Goal: Task Accomplishment & Management: Use online tool/utility

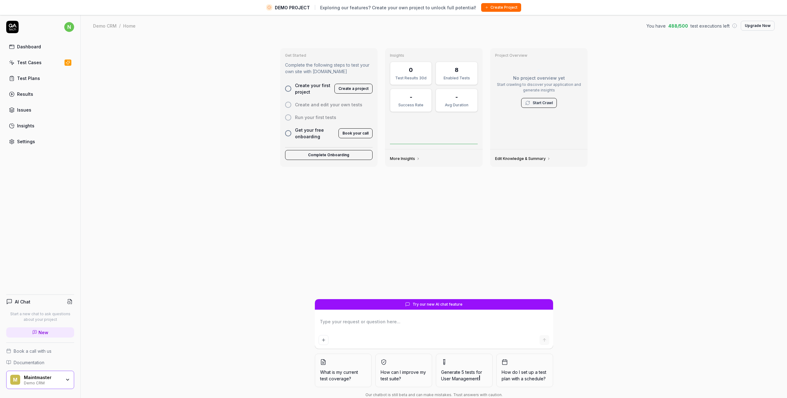
type textarea "*"
click at [42, 64] on link "Test Cases" at bounding box center [40, 62] width 68 height 12
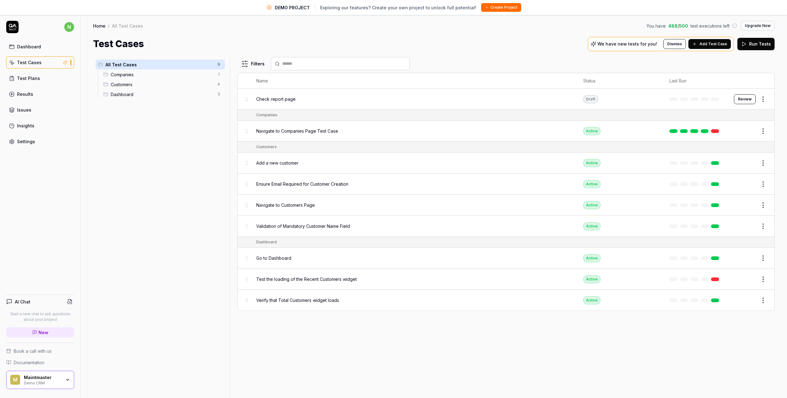
click at [67, 381] on icon "button" at bounding box center [67, 380] width 5 height 5
click at [174, 372] on div "All Test Cases 9 Companies 1 Customers 4 Dashboard 3" at bounding box center [160, 231] width 134 height 348
click at [716, 45] on span "Add Test Case" at bounding box center [714, 44] width 28 height 6
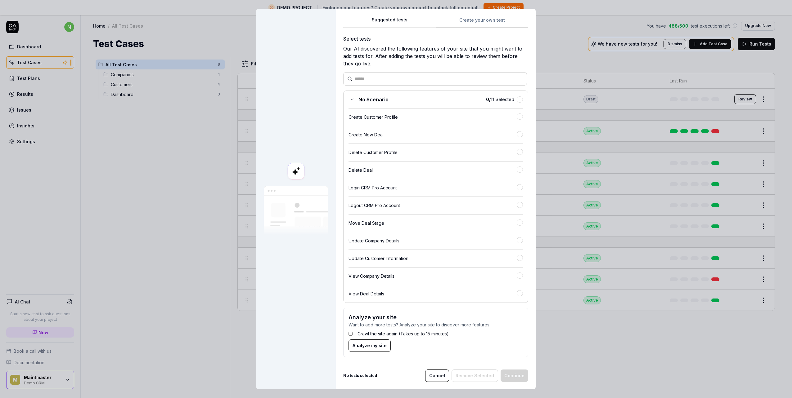
click at [441, 375] on button "Cancel" at bounding box center [437, 376] width 24 height 12
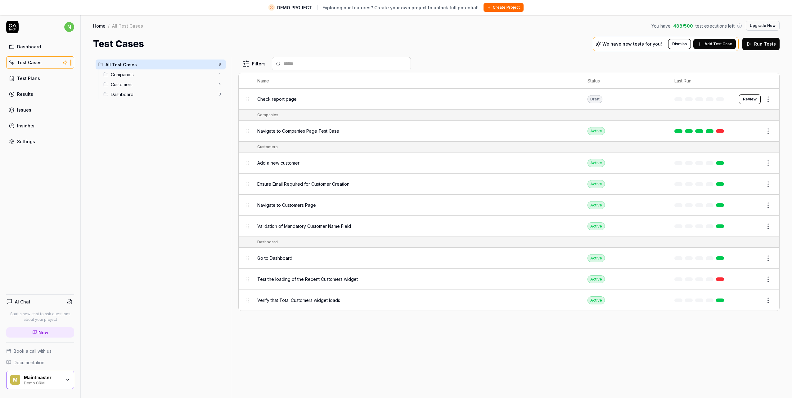
click at [765, 99] on html "DEMO PROJECT Exploring our features? Create your own project to unlock full pot…" at bounding box center [396, 206] width 792 height 413
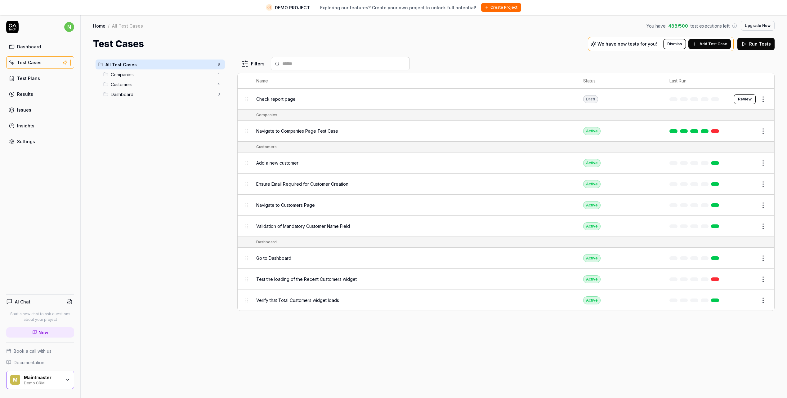
click at [164, 149] on html "DEMO PROJECT Exploring our features? Create your own project to unlock full pot…" at bounding box center [393, 206] width 787 height 413
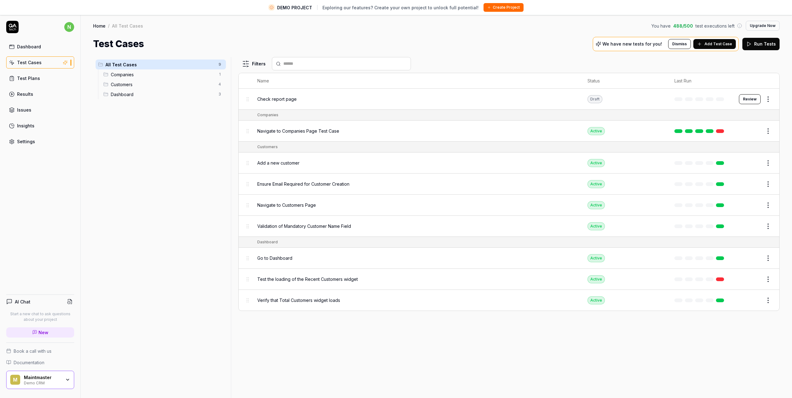
click at [762, 102] on html "DEMO PROJECT Exploring our features? Create your own project to unlock full pot…" at bounding box center [396, 206] width 792 height 413
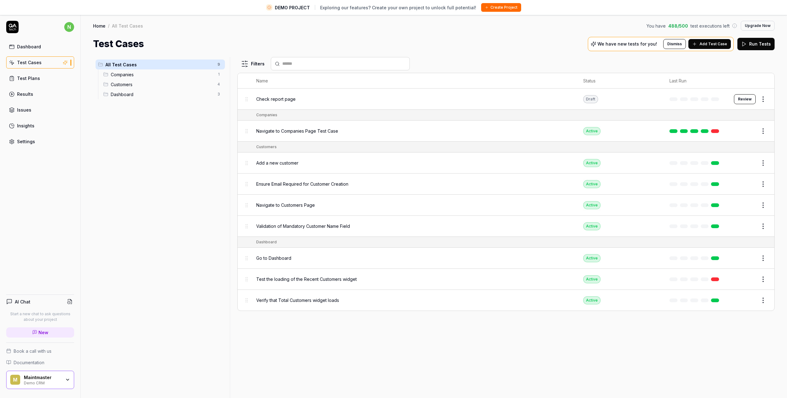
click at [283, 98] on html "DEMO PROJECT Exploring our features? Create your own project to unlock full pot…" at bounding box center [393, 206] width 787 height 413
click at [277, 100] on span "Check report page" at bounding box center [275, 99] width 39 height 7
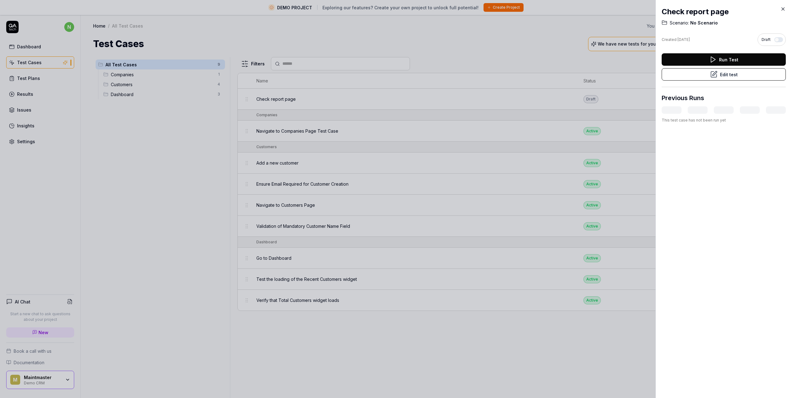
click at [785, 9] on icon at bounding box center [783, 9] width 6 height 6
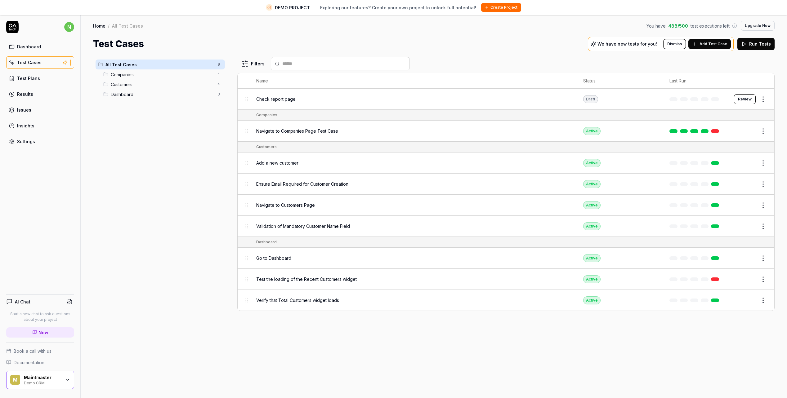
click at [316, 131] on span "Navigate to Companies Page Test Case" at bounding box center [297, 131] width 82 height 7
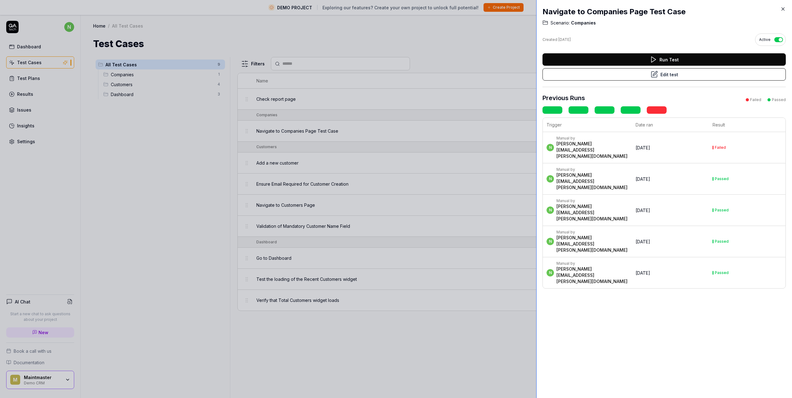
drag, startPoint x: 657, startPoint y: 150, endPoint x: 532, endPoint y: 142, distance: 125.3
click at [536, 142] on div at bounding box center [538, 199] width 5 height 398
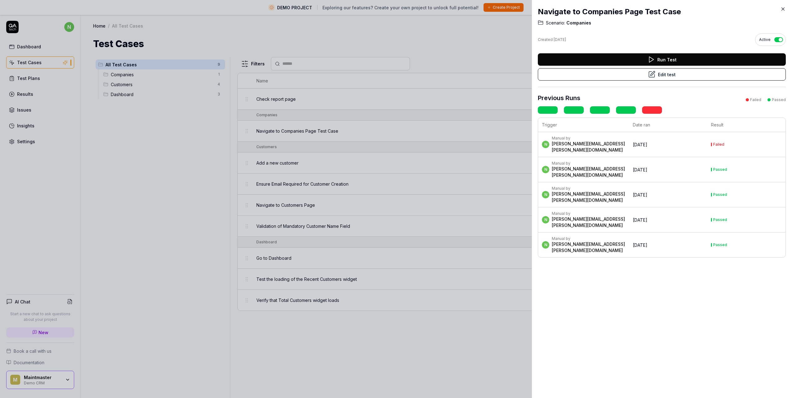
click at [783, 10] on icon at bounding box center [783, 9] width 6 height 6
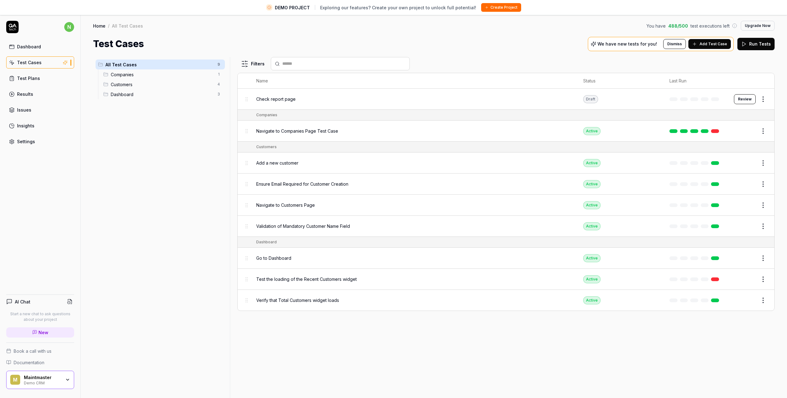
click at [284, 100] on span "Check report page" at bounding box center [275, 99] width 39 height 7
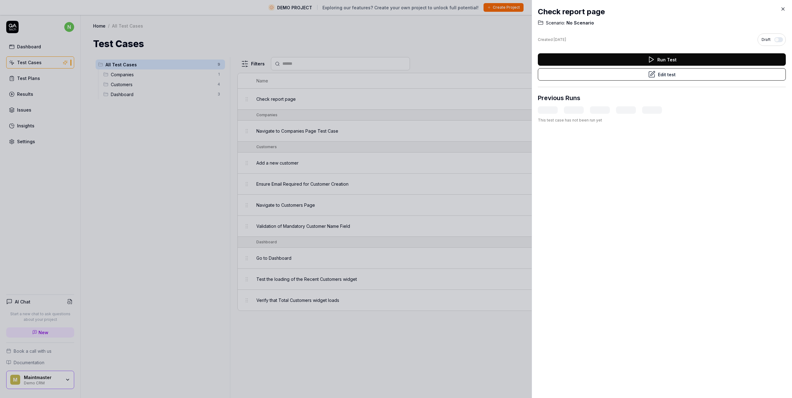
click at [782, 7] on icon at bounding box center [783, 9] width 6 height 6
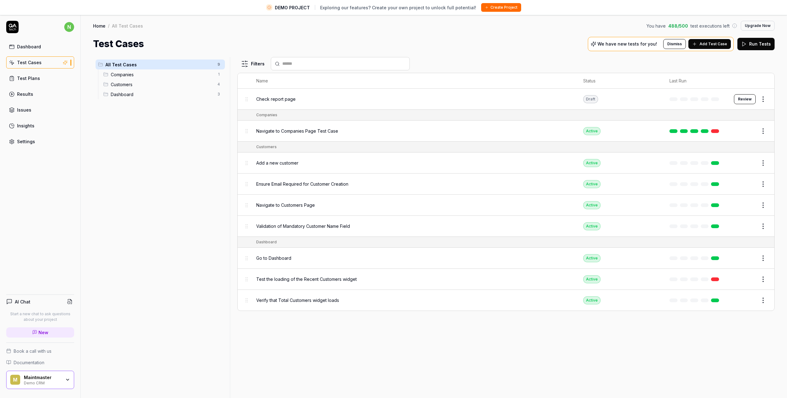
click at [268, 165] on span "Add a new customer" at bounding box center [277, 163] width 42 height 7
click at [285, 167] on div "Add a new customer" at bounding box center [413, 162] width 315 height 13
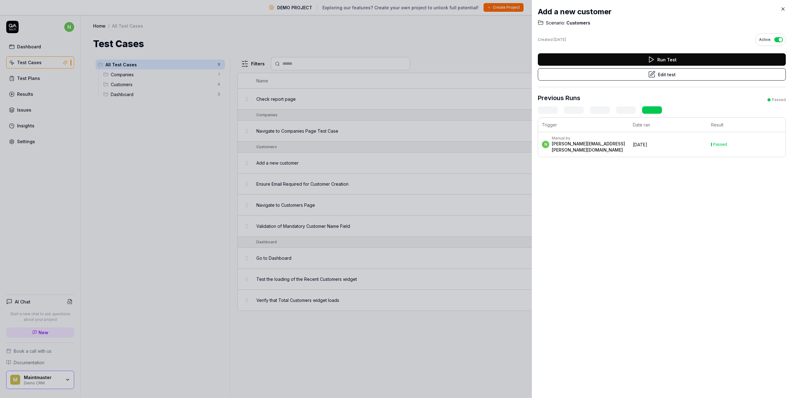
click at [680, 60] on button "Run Test" at bounding box center [662, 59] width 248 height 12
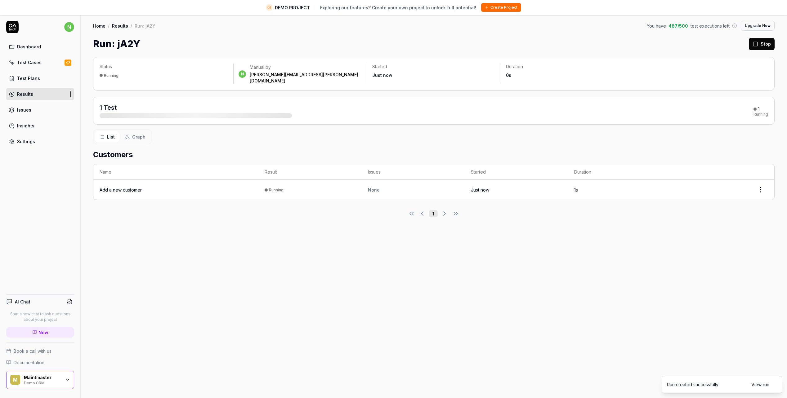
click at [761, 385] on link "View run" at bounding box center [761, 385] width 18 height 7
click at [136, 134] on span "Graph" at bounding box center [138, 137] width 13 height 7
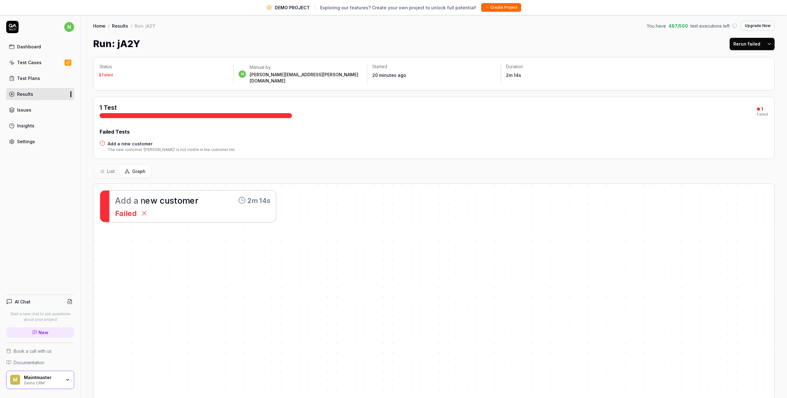
click at [29, 61] on div "Test Cases" at bounding box center [29, 62] width 25 height 7
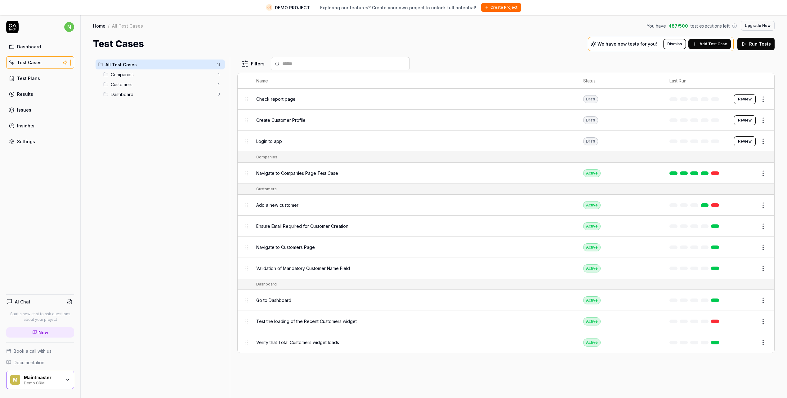
click at [710, 42] on span "Add Test Case" at bounding box center [714, 44] width 28 height 6
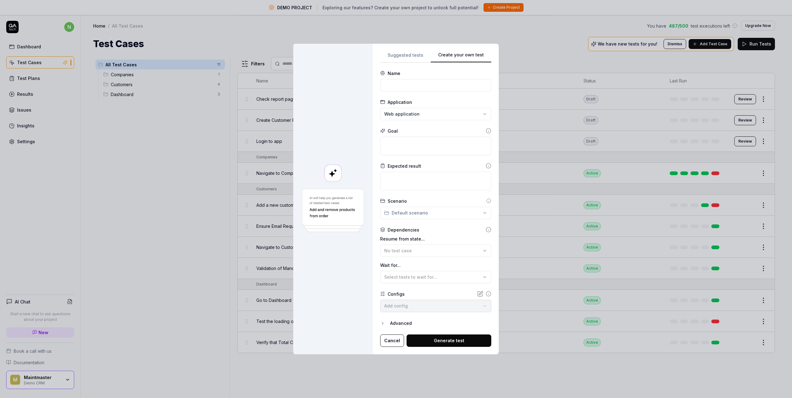
click at [468, 25] on div "Create your own test Suggested tests Create your own test Name Application Web …" at bounding box center [396, 199] width 792 height 398
click at [458, 110] on div "**********" at bounding box center [396, 199] width 792 height 398
click at [426, 151] on textarea at bounding box center [435, 146] width 111 height 19
click at [418, 87] on input at bounding box center [435, 85] width 111 height 12
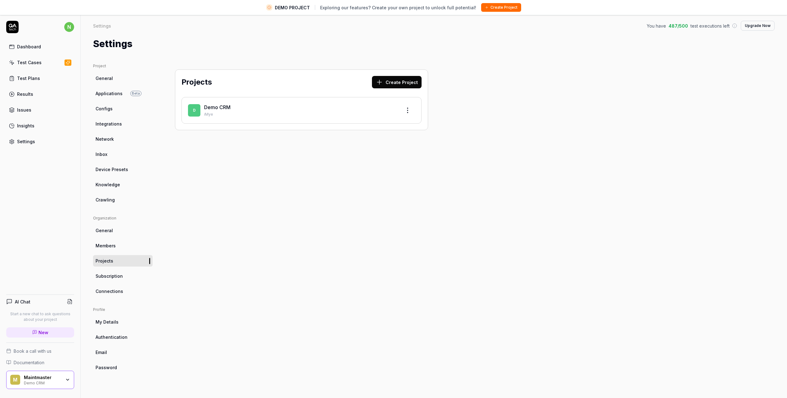
click at [215, 108] on link "Demo CRM" at bounding box center [217, 107] width 26 height 6
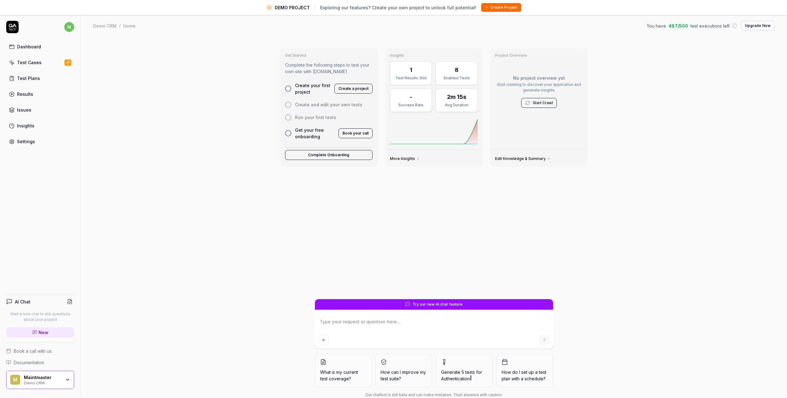
click at [52, 381] on div "Demo CRM" at bounding box center [42, 382] width 37 height 5
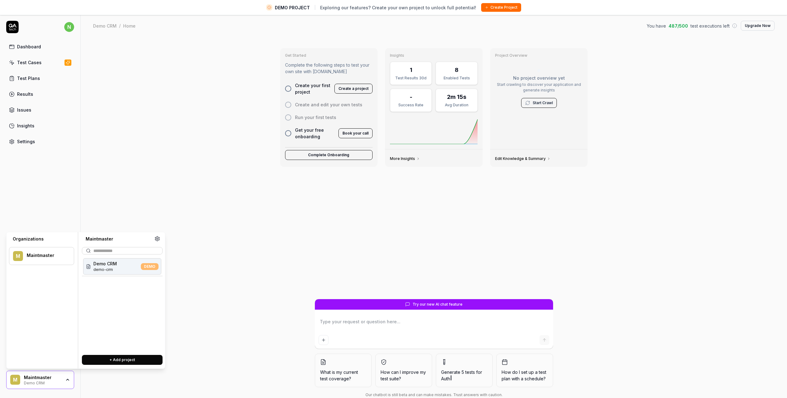
click at [116, 269] on span "demo-crm" at bounding box center [105, 270] width 24 height 6
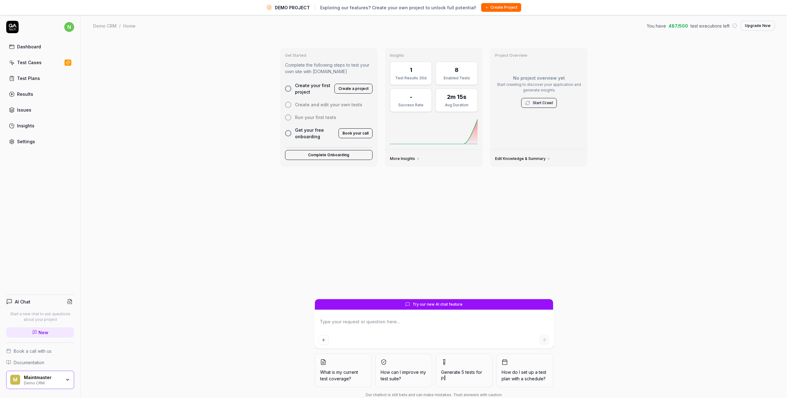
click at [65, 380] on icon "button" at bounding box center [67, 380] width 5 height 5
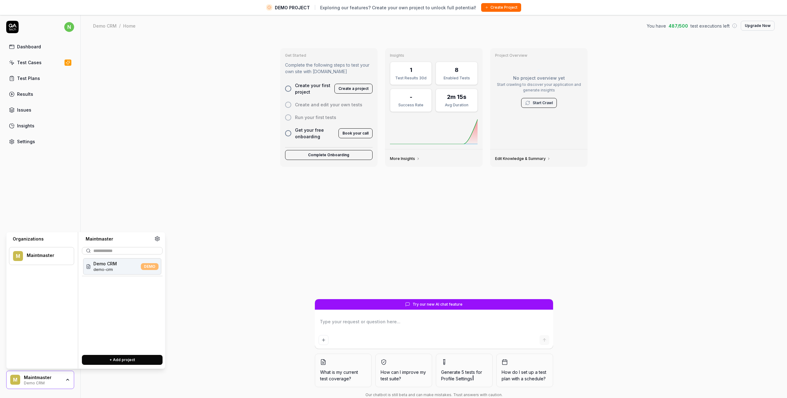
click at [51, 256] on div "Maintmaster" at bounding box center [46, 256] width 39 height 6
click at [137, 265] on div "Demo CRM demo-crm DEMO" at bounding box center [122, 266] width 78 height 16
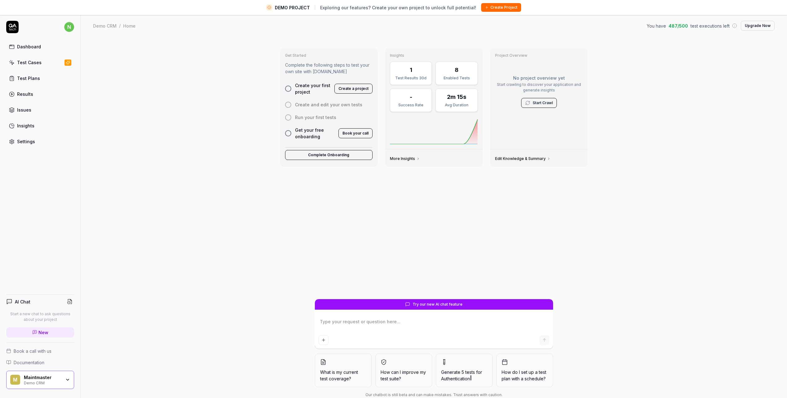
click at [144, 267] on div "Get Started Complete the following steps to test your own site with QA.tech Cre…" at bounding box center [434, 225] width 707 height 376
click at [52, 65] on link "Test Cases" at bounding box center [40, 62] width 68 height 12
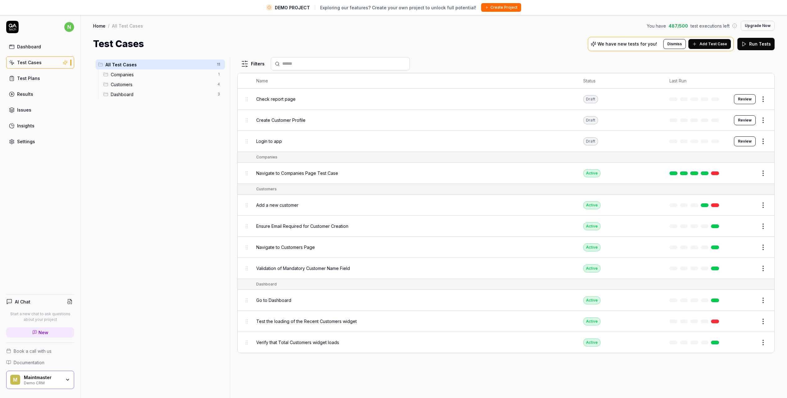
click at [120, 77] on span "Companies" at bounding box center [162, 74] width 103 height 7
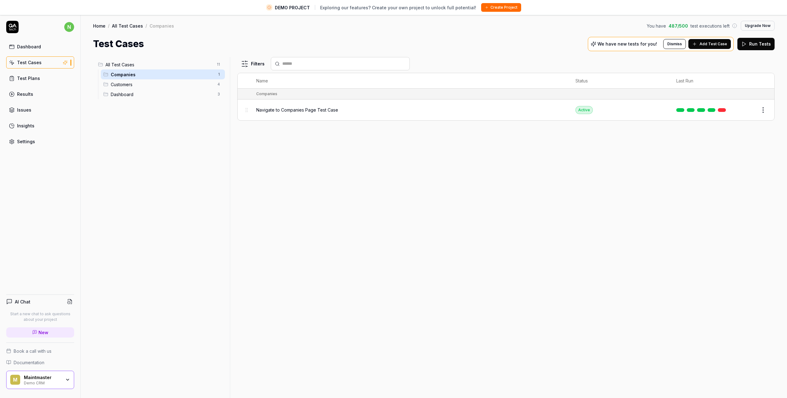
click at [17, 139] on div "Settings" at bounding box center [26, 141] width 18 height 7
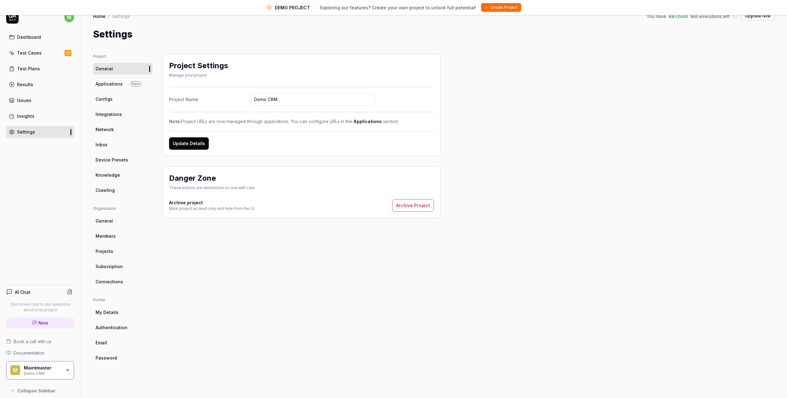
scroll to position [15, 0]
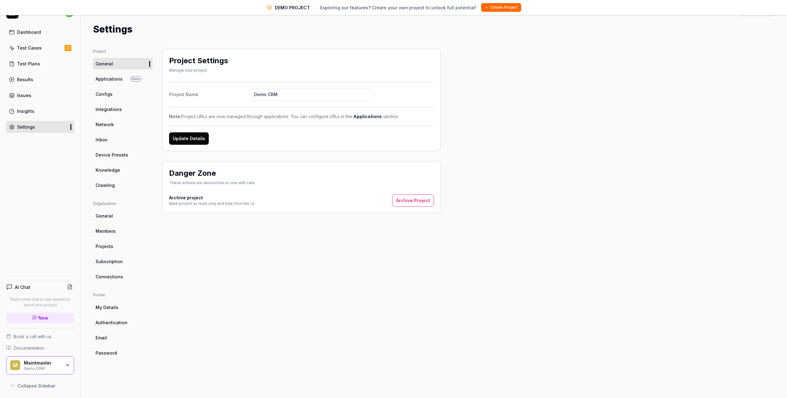
click at [107, 96] on span "Configs" at bounding box center [104, 94] width 17 height 7
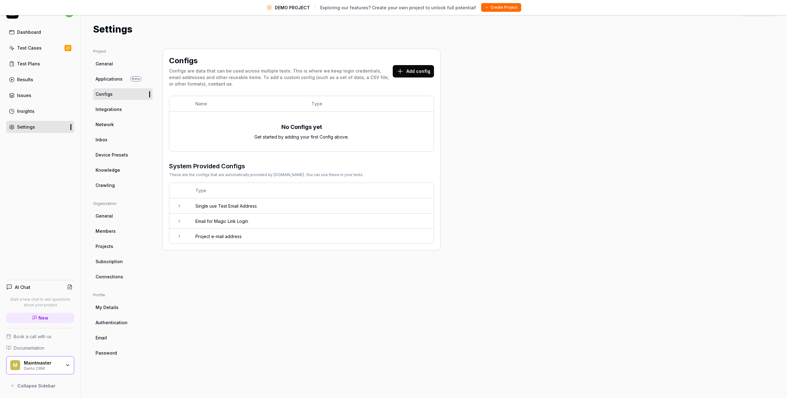
click at [181, 206] on icon at bounding box center [179, 206] width 5 height 5
click at [177, 286] on td at bounding box center [179, 283] width 20 height 15
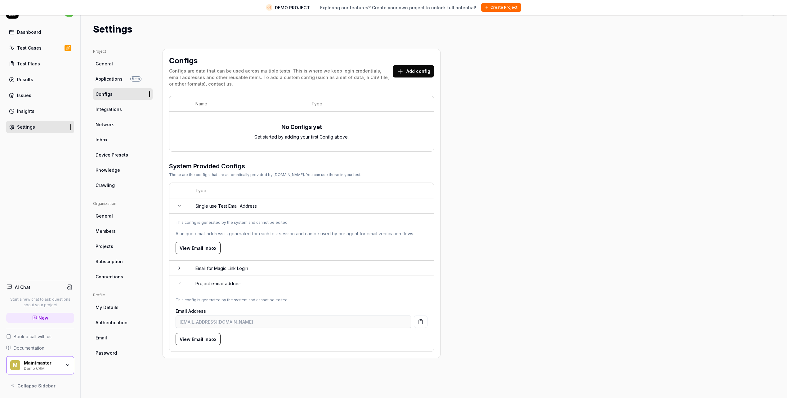
click at [67, 365] on icon "button" at bounding box center [67, 365] width 5 height 5
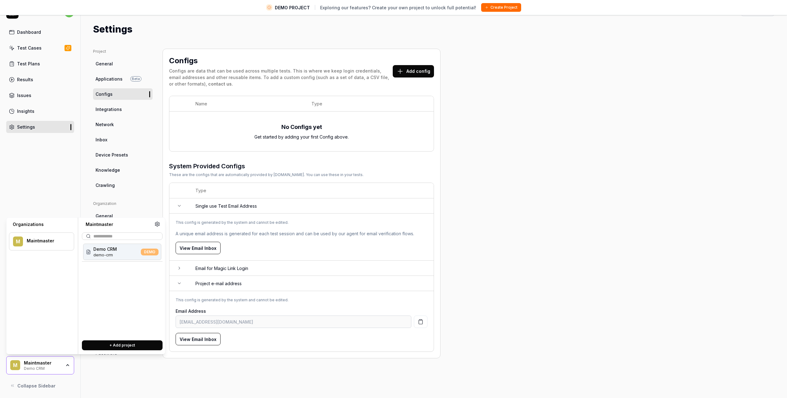
click at [123, 253] on div "Demo CRM demo-crm DEMO" at bounding box center [122, 252] width 78 height 16
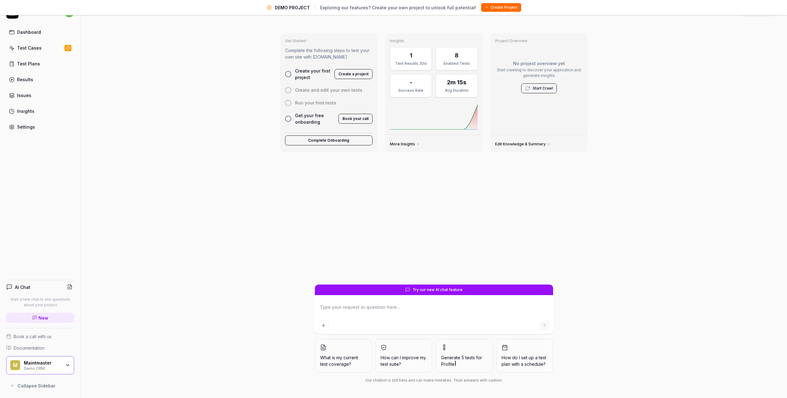
type textarea "*"
click at [34, 131] on link "Settings" at bounding box center [40, 127] width 68 height 12
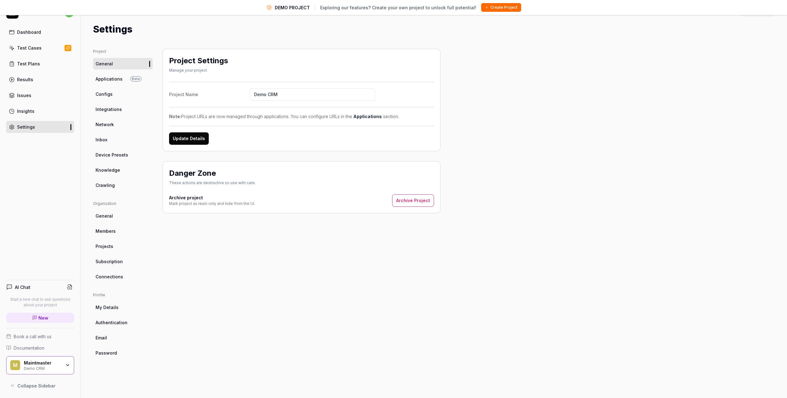
click at [108, 91] on span "Configs" at bounding box center [104, 94] width 17 height 7
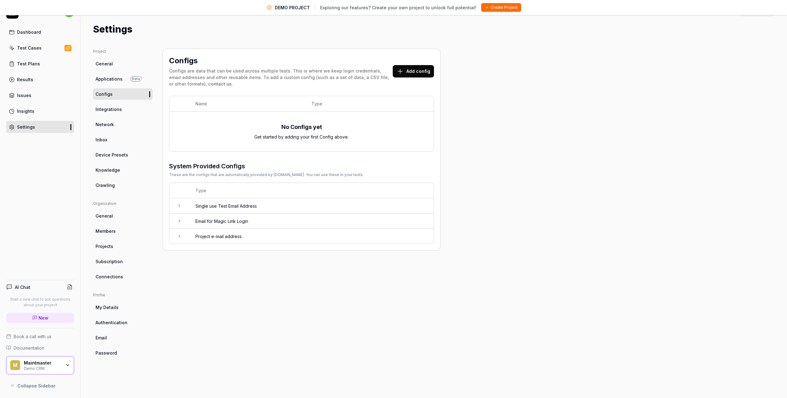
click at [182, 205] on td at bounding box center [179, 206] width 20 height 15
click at [182, 285] on icon at bounding box center [179, 283] width 5 height 5
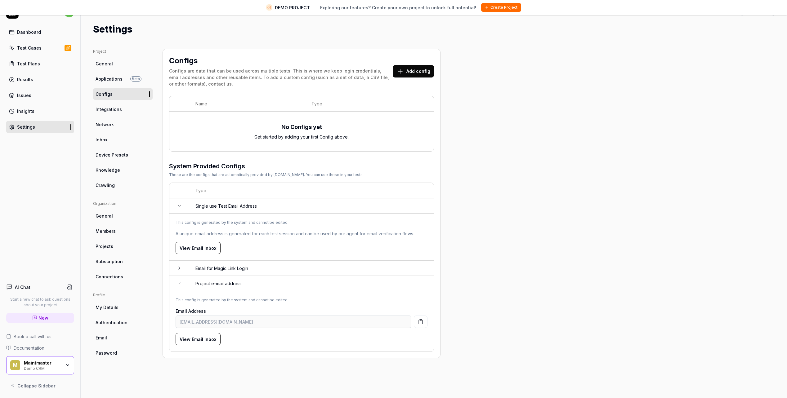
click at [203, 250] on button "View Email Inbox" at bounding box center [198, 248] width 45 height 12
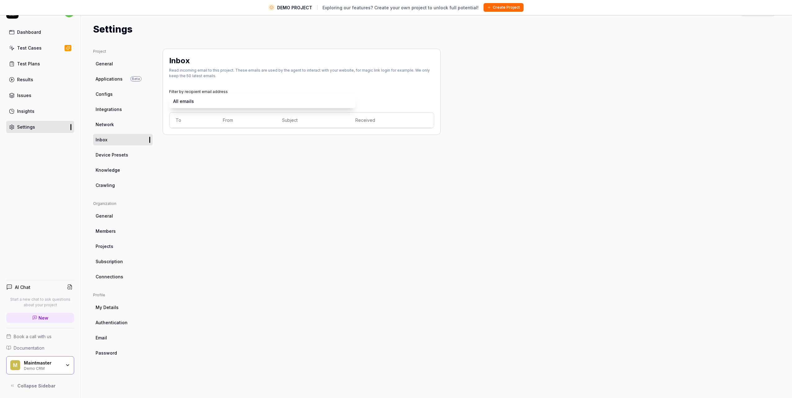
click at [281, 96] on body "DEMO PROJECT Exploring our features? Create your own project to unlock full pot…" at bounding box center [393, 191] width 787 height 413
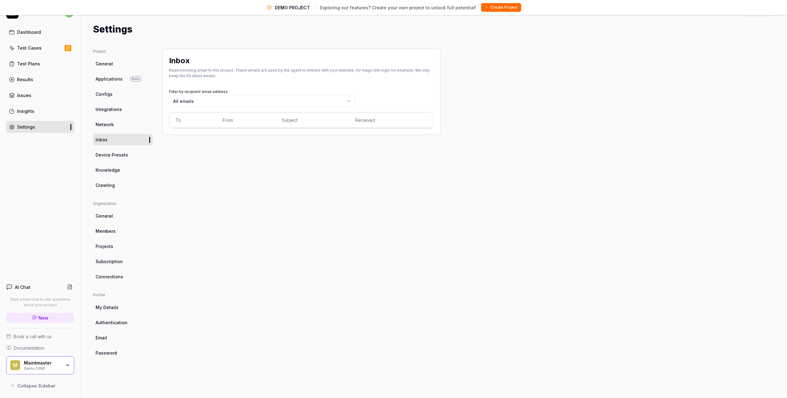
click at [227, 175] on div "Inbox Read incoming email to this project. These emails are used by the agent t…" at bounding box center [302, 217] width 278 height 337
click at [133, 137] on link "Inbox" at bounding box center [123, 139] width 60 height 11
click at [46, 363] on div "Maintmaster" at bounding box center [42, 364] width 37 height 6
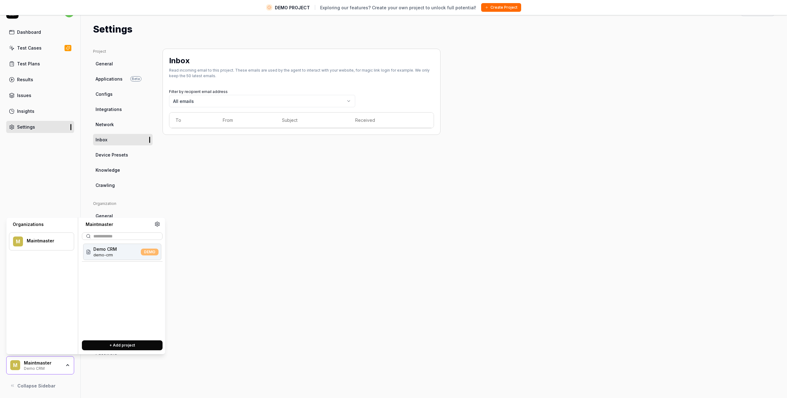
click at [158, 227] on icon at bounding box center [158, 225] width 6 height 6
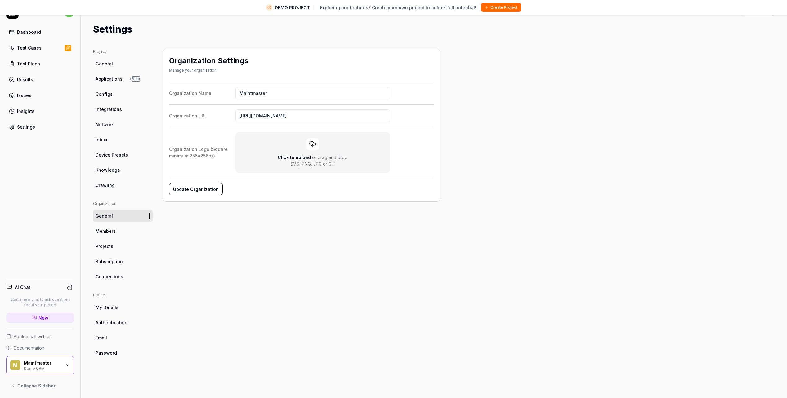
click at [102, 96] on span "Configs" at bounding box center [104, 94] width 17 height 7
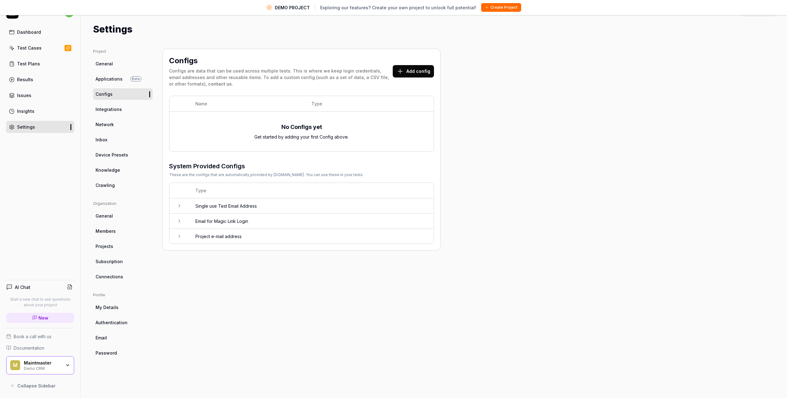
click at [182, 209] on td at bounding box center [179, 206] width 20 height 15
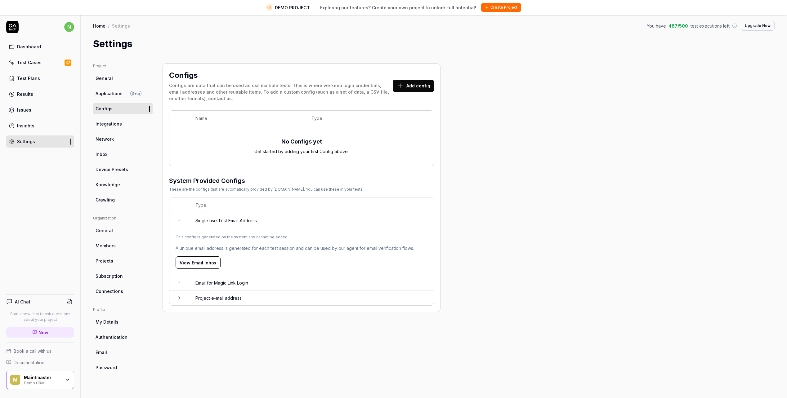
drag, startPoint x: 448, startPoint y: 320, endPoint x: 437, endPoint y: 320, distance: 10.6
click at [448, 320] on div "Project General Applications Beta Configs Integrations Network Inbox Device Pre…" at bounding box center [434, 231] width 682 height 337
click at [127, 168] on link "Device Presets" at bounding box center [123, 169] width 60 height 11
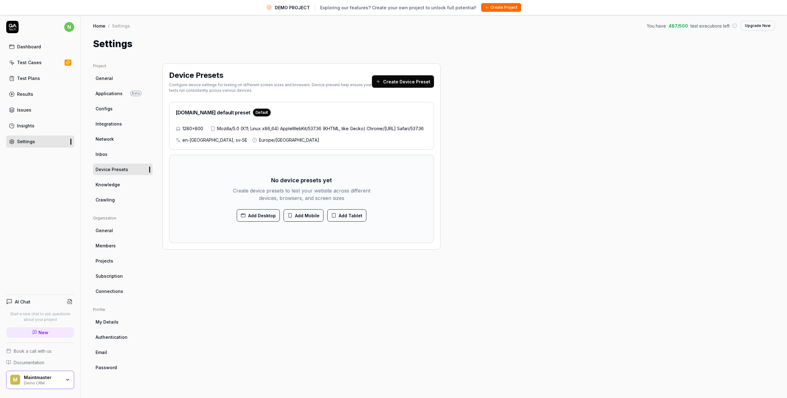
click at [381, 82] on icon at bounding box center [378, 81] width 5 height 5
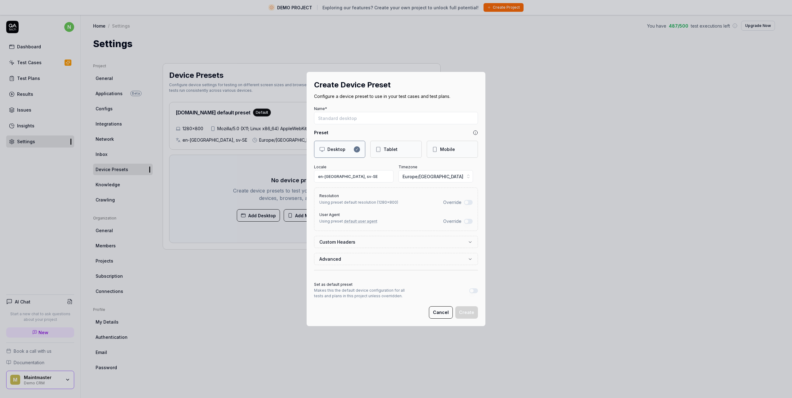
click at [443, 313] on button "Cancel" at bounding box center [441, 313] width 24 height 12
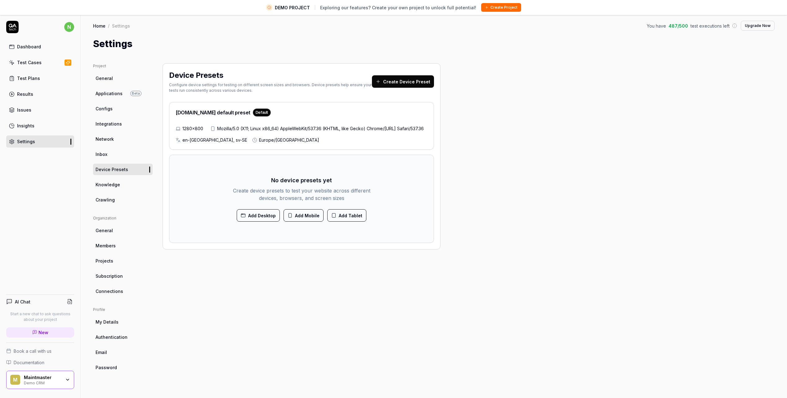
click at [278, 222] on button "Add Desktop" at bounding box center [258, 215] width 43 height 12
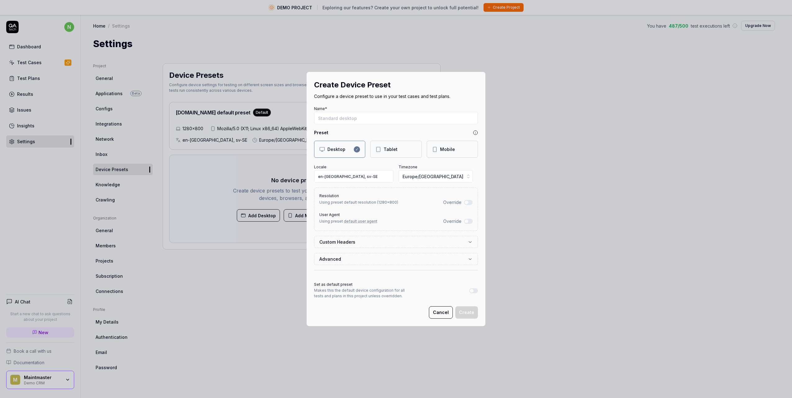
click at [376, 245] on label "Custom Headers" at bounding box center [393, 242] width 148 height 7
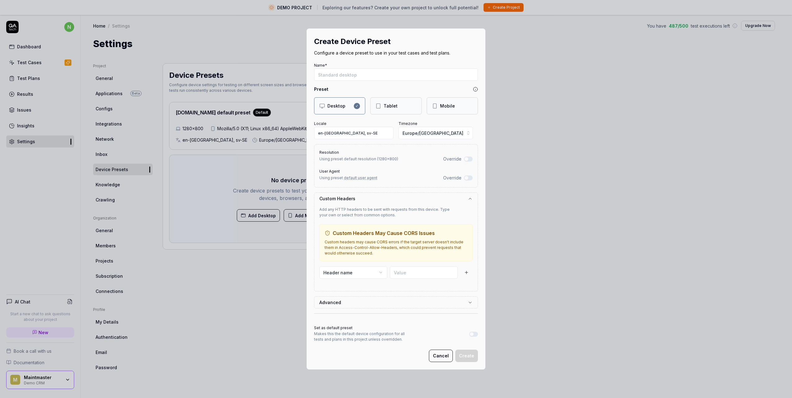
click at [440, 356] on button "Cancel" at bounding box center [441, 356] width 24 height 12
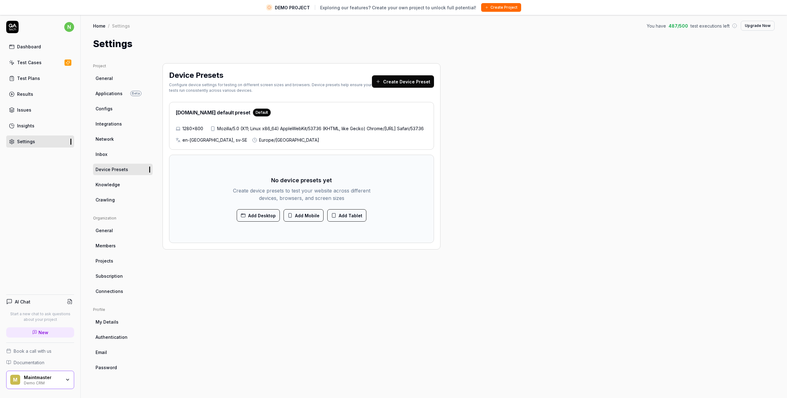
drag, startPoint x: 20, startPoint y: 47, endPoint x: 311, endPoint y: 123, distance: 299.9
click at [20, 47] on div "Dashboard" at bounding box center [29, 46] width 24 height 7
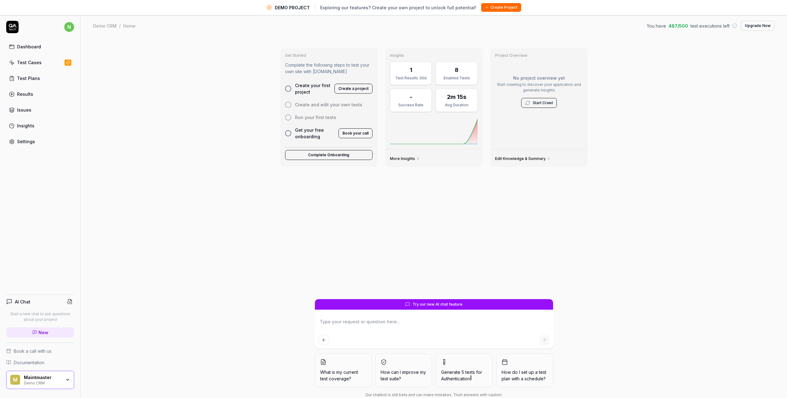
click at [37, 63] on div "Test Cases" at bounding box center [29, 62] width 25 height 7
type textarea "*"
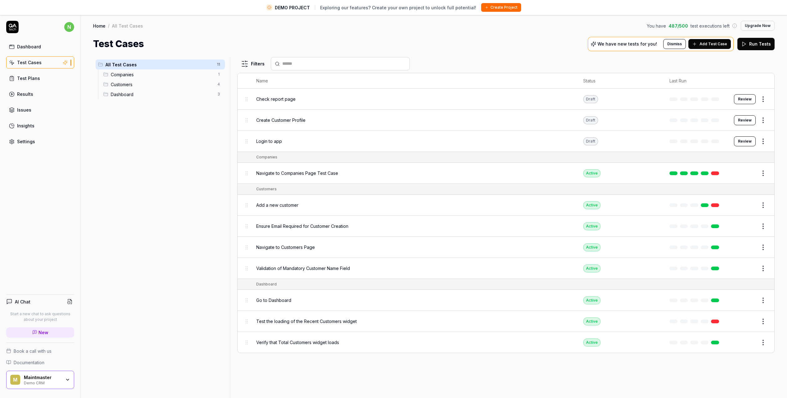
click at [52, 80] on link "Test Plans" at bounding box center [40, 78] width 68 height 12
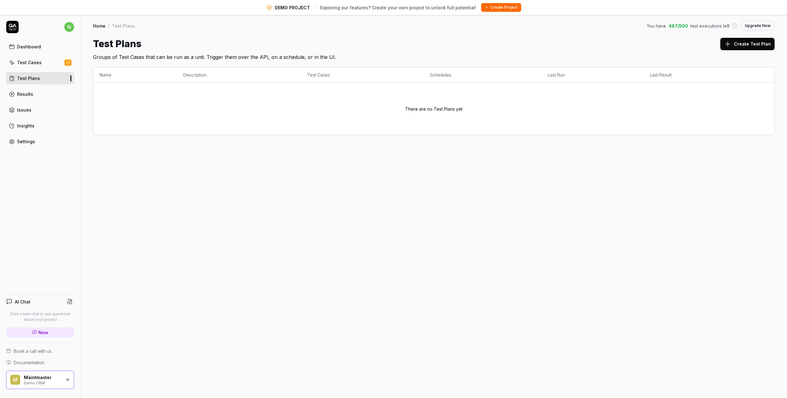
click at [65, 378] on icon "button" at bounding box center [67, 380] width 5 height 5
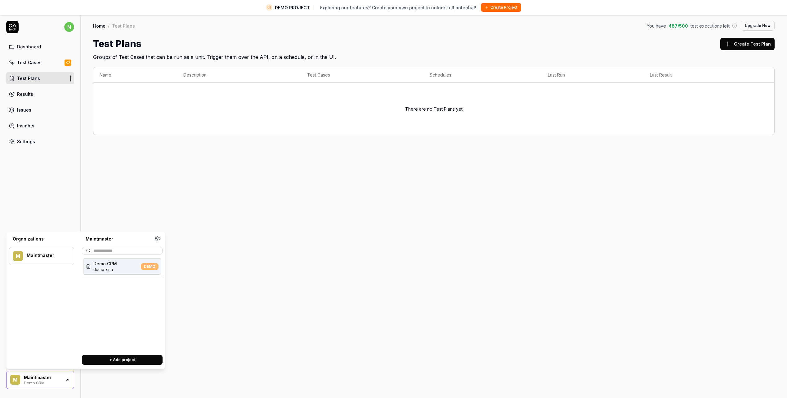
click at [124, 362] on button "+ Add project" at bounding box center [122, 360] width 81 height 10
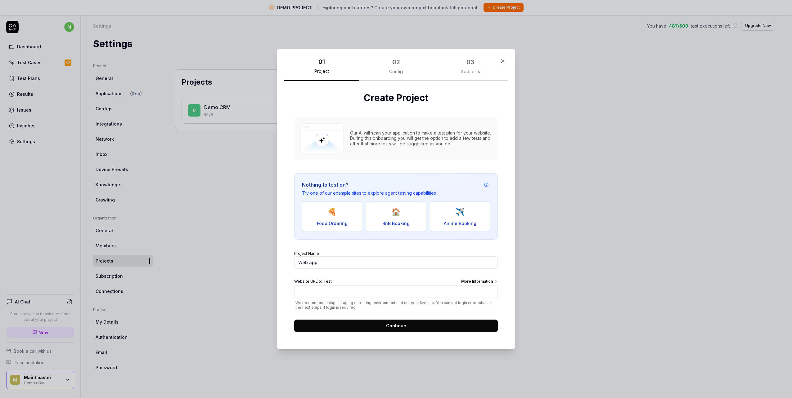
click at [502, 62] on icon "button" at bounding box center [503, 61] width 6 height 6
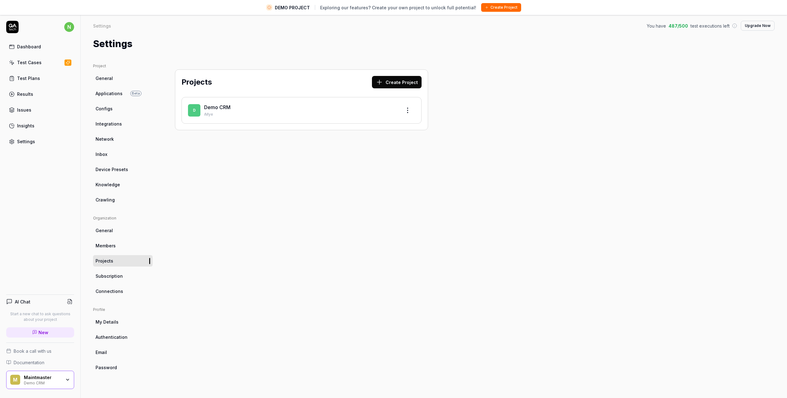
click at [41, 299] on div "AI Chat" at bounding box center [40, 302] width 68 height 9
click at [49, 336] on link "New" at bounding box center [40, 333] width 68 height 10
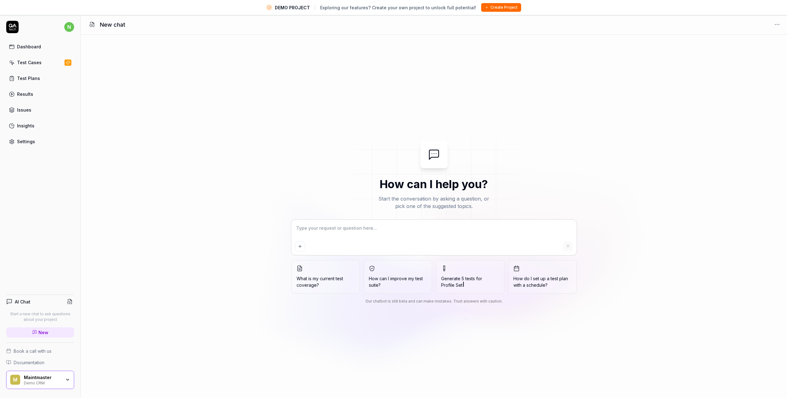
type textarea "*"
